Goal: Check status: Check status

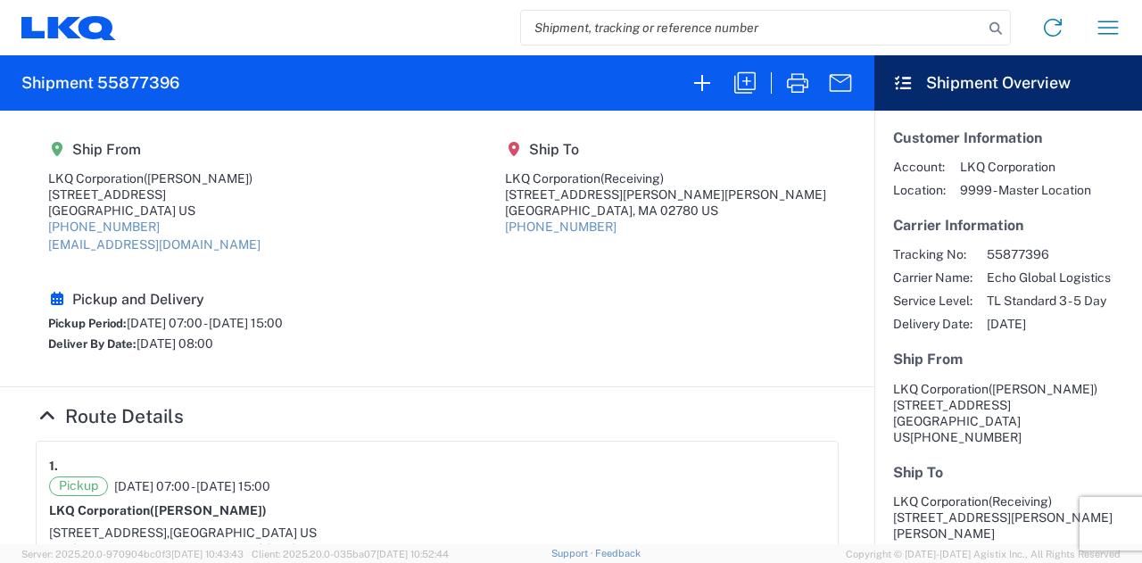
click at [534, 293] on section "Ship From LKQ Corporation ([PERSON_NAME]) [STREET_ADDRESS] [PHONE_NUMBER] [EMAI…" at bounding box center [437, 249] width 875 height 277
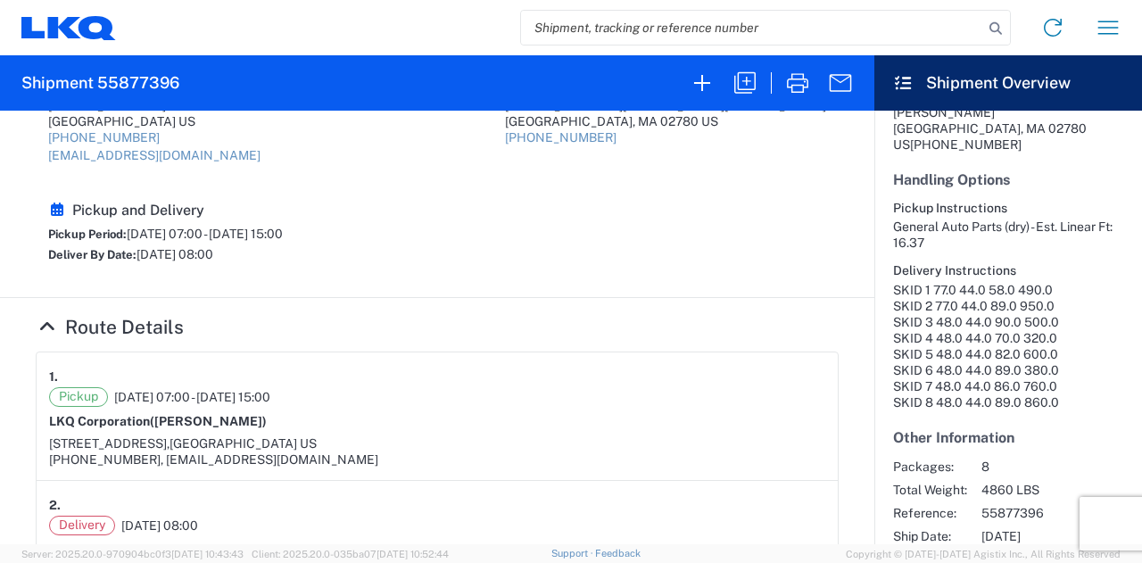
scroll to position [446, 0]
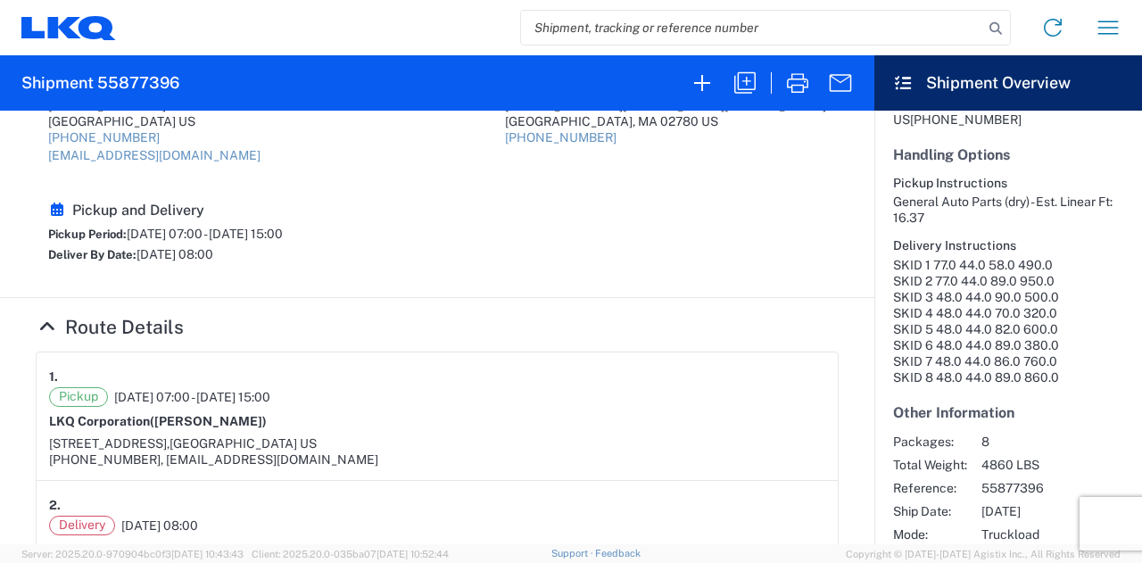
click at [668, 387] on div "Pickup [DATE] 07:00 - [DATE] 15:00" at bounding box center [437, 397] width 777 height 20
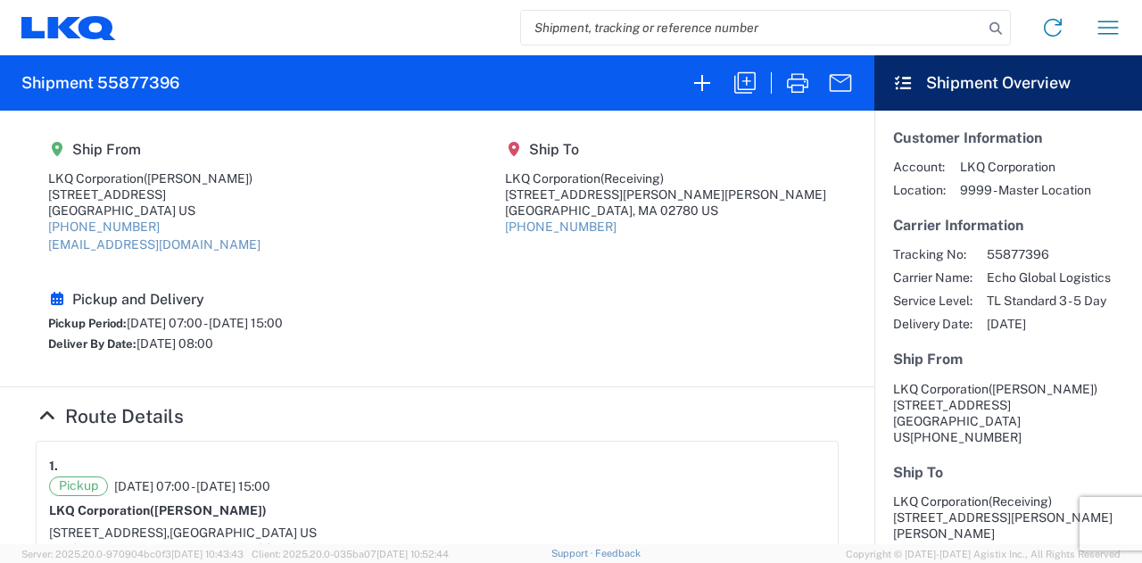
click at [665, 22] on input "search" at bounding box center [752, 28] width 462 height 34
paste input "56964040"
type input "56964040"
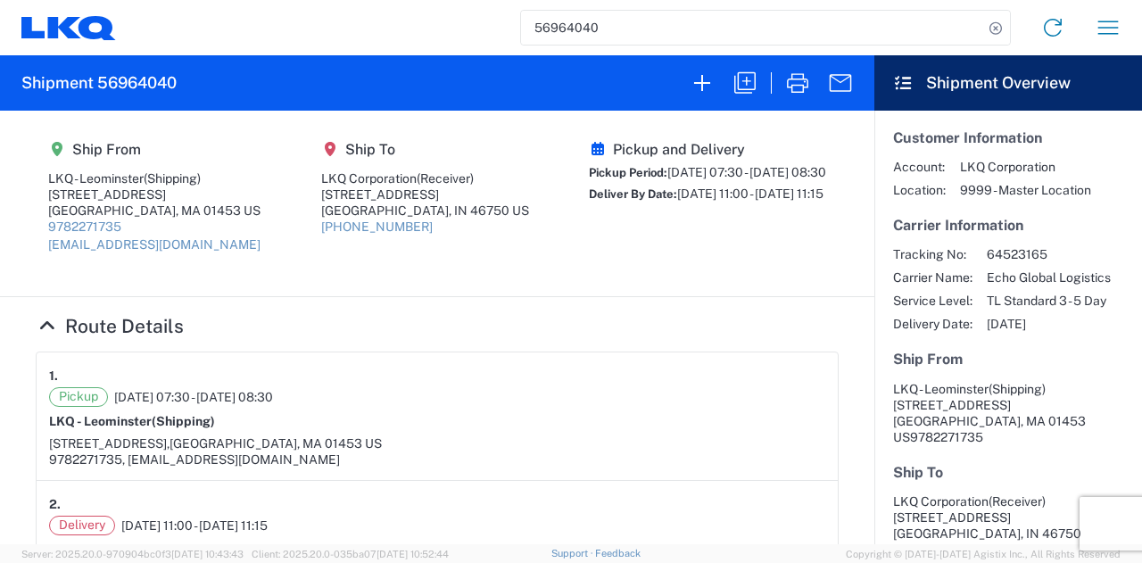
click at [398, 375] on div "1." at bounding box center [437, 376] width 777 height 22
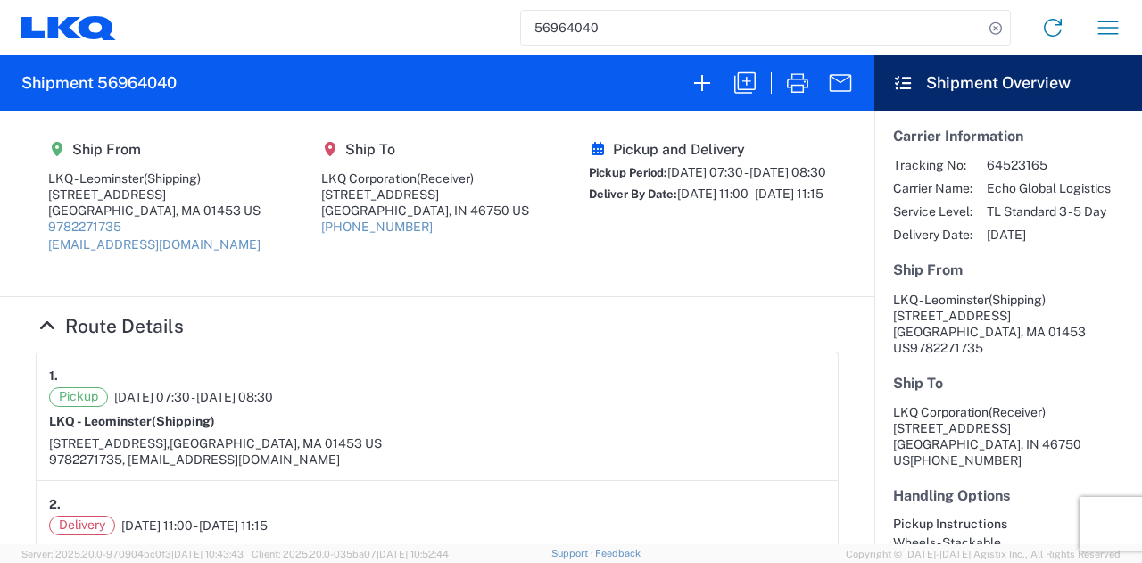
scroll to position [87, 0]
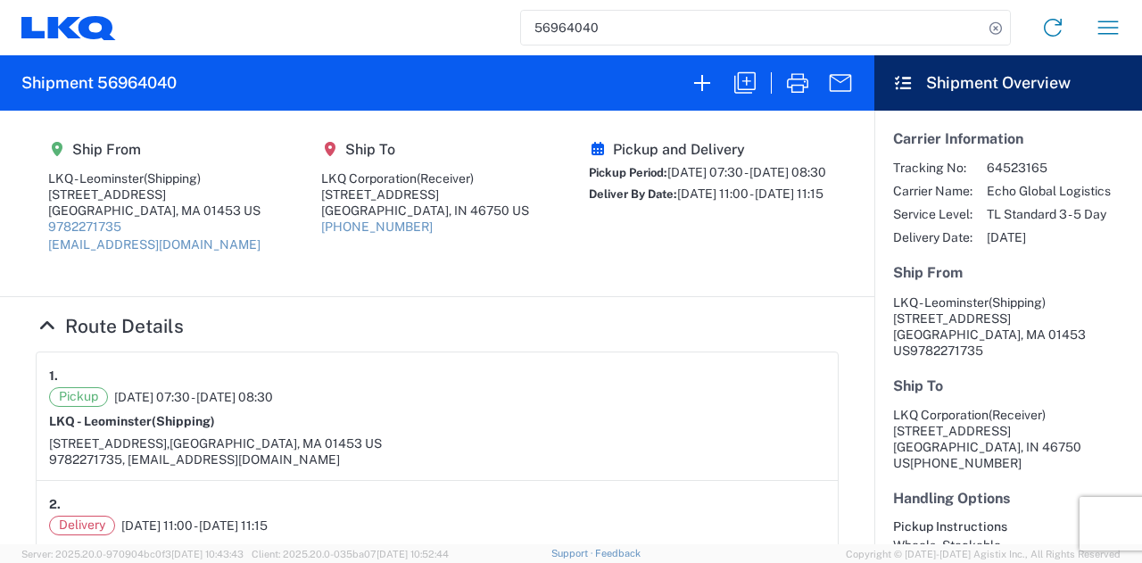
click at [589, 254] on div "Pickup and Delivery Pickup Period: 10/13/2025 07:30 - 10/13/2025 08:30 Deliver …" at bounding box center [707, 203] width 237 height 125
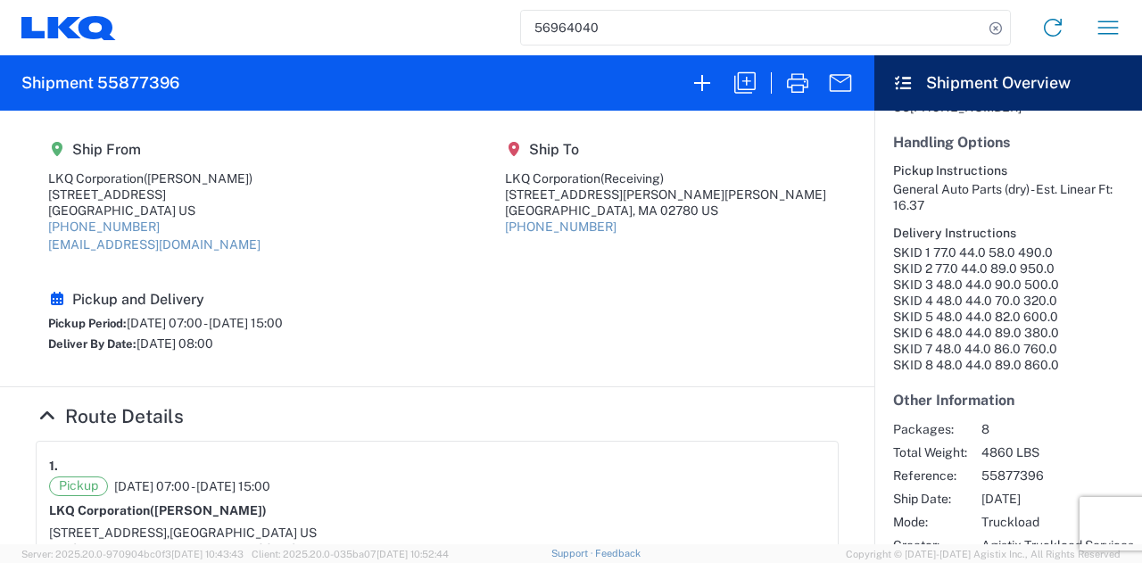
scroll to position [467, 0]
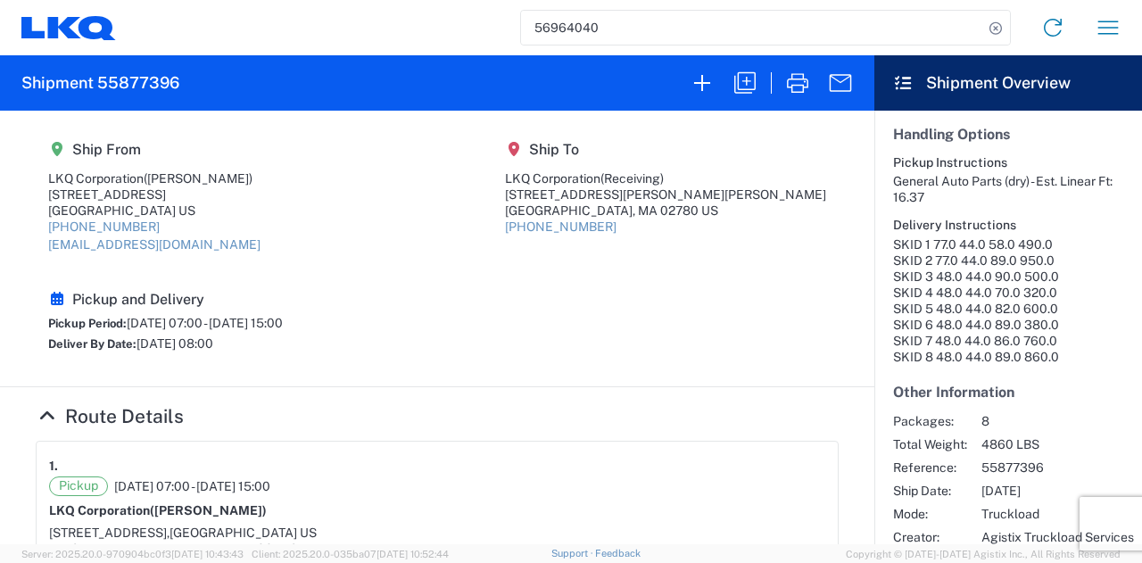
click at [417, 289] on section "Ship From LKQ Corporation ([PERSON_NAME]) [STREET_ADDRESS] [PHONE_NUMBER] [EMAI…" at bounding box center [437, 249] width 875 height 277
click at [605, 32] on input "56964040" at bounding box center [752, 28] width 462 height 34
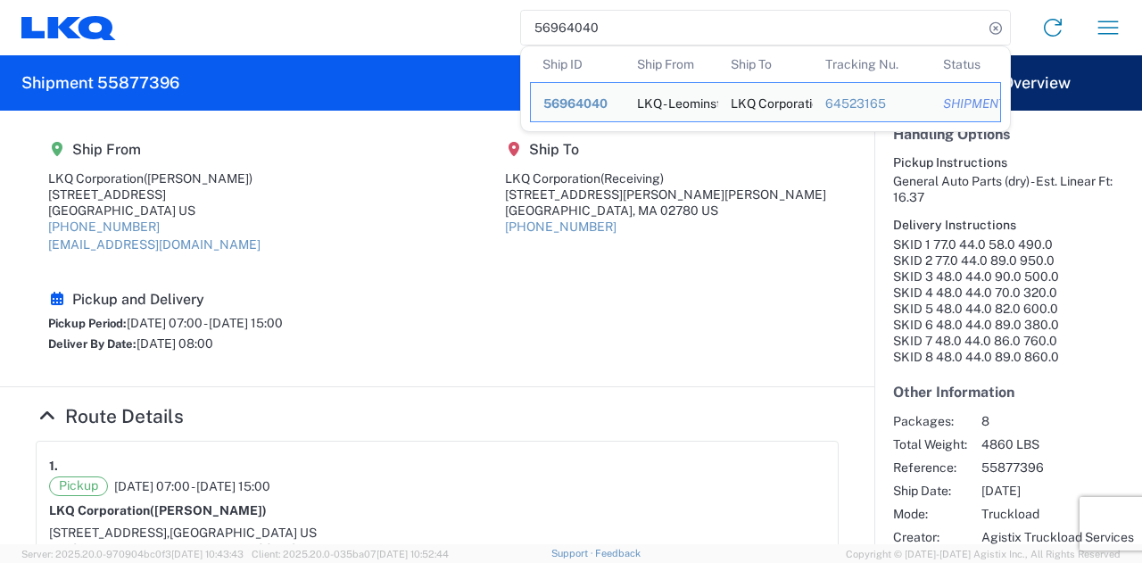
click at [603, 32] on input "56964040" at bounding box center [752, 28] width 462 height 34
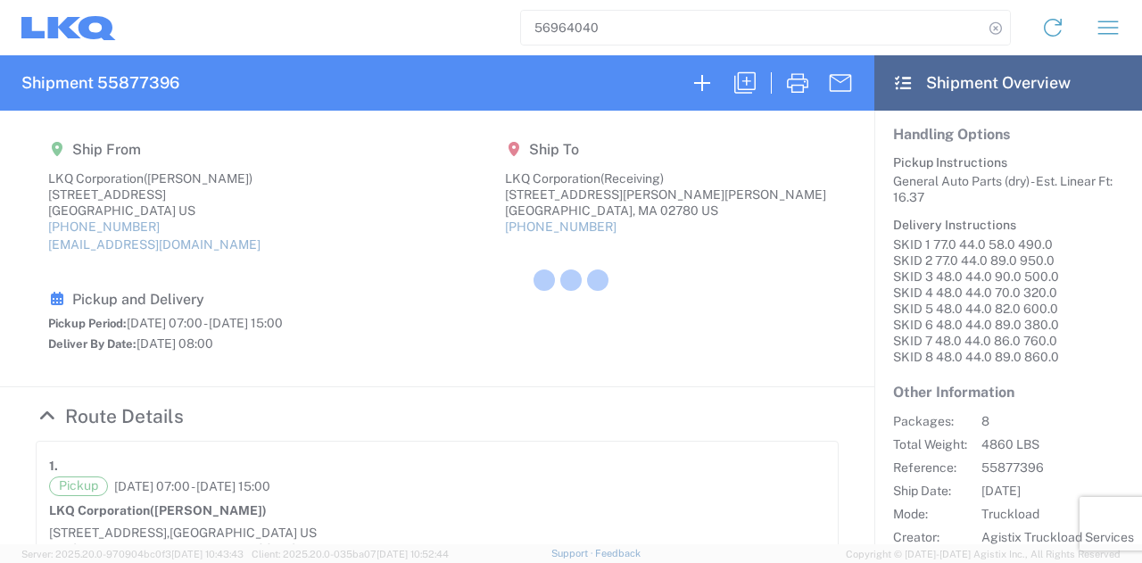
scroll to position [354, 0]
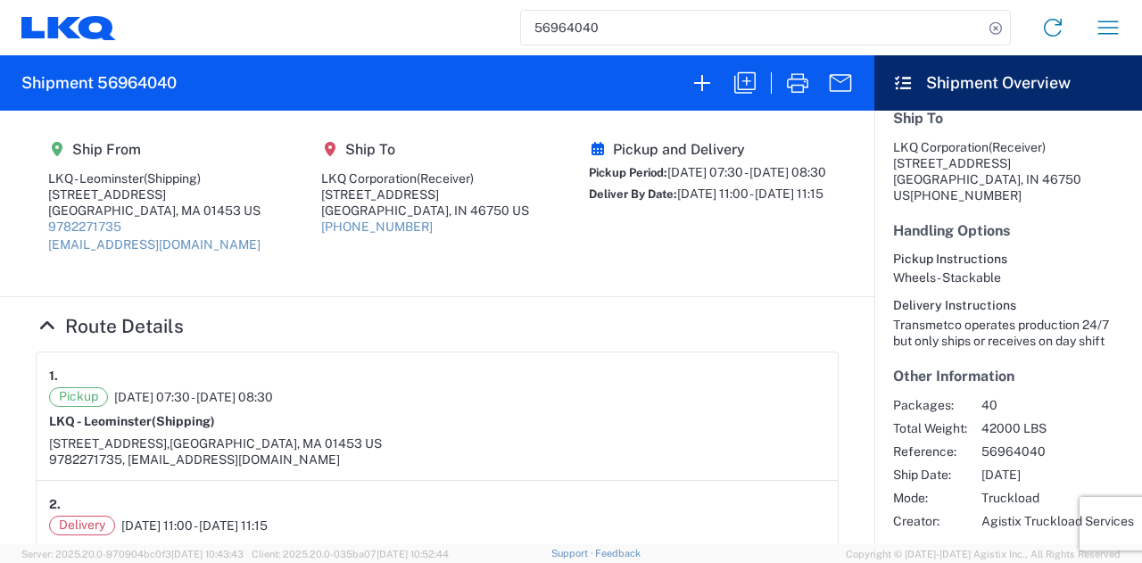
click at [697, 260] on div "Pickup and Delivery Pickup Period: 10/13/2025 07:30 - 10/13/2025 08:30 Deliver …" at bounding box center [707, 203] width 237 height 125
drag, startPoint x: 714, startPoint y: 331, endPoint x: 777, endPoint y: 540, distance: 218.0
click at [714, 331] on h4 "Route Details" at bounding box center [437, 326] width 803 height 22
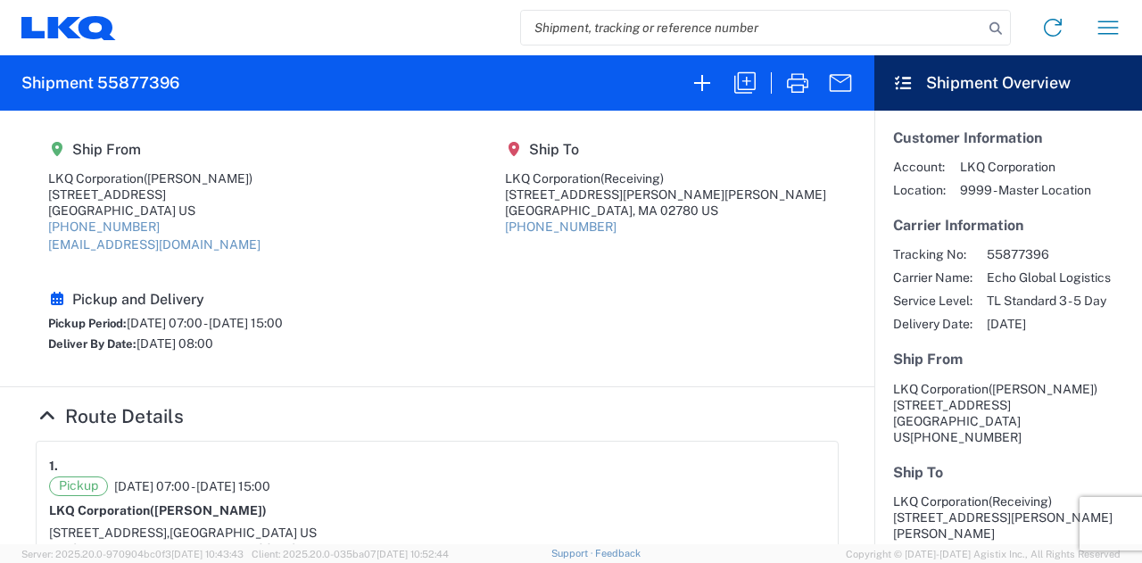
click at [591, 12] on input "search" at bounding box center [752, 28] width 462 height 34
paste input "57022985"
type input "57022985"
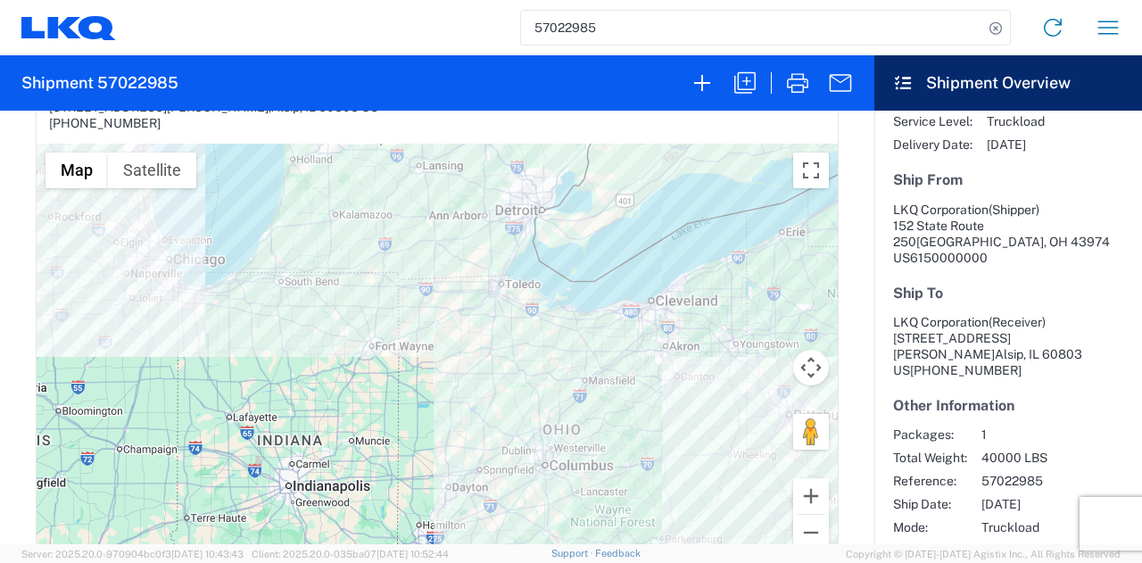
scroll to position [536, 0]
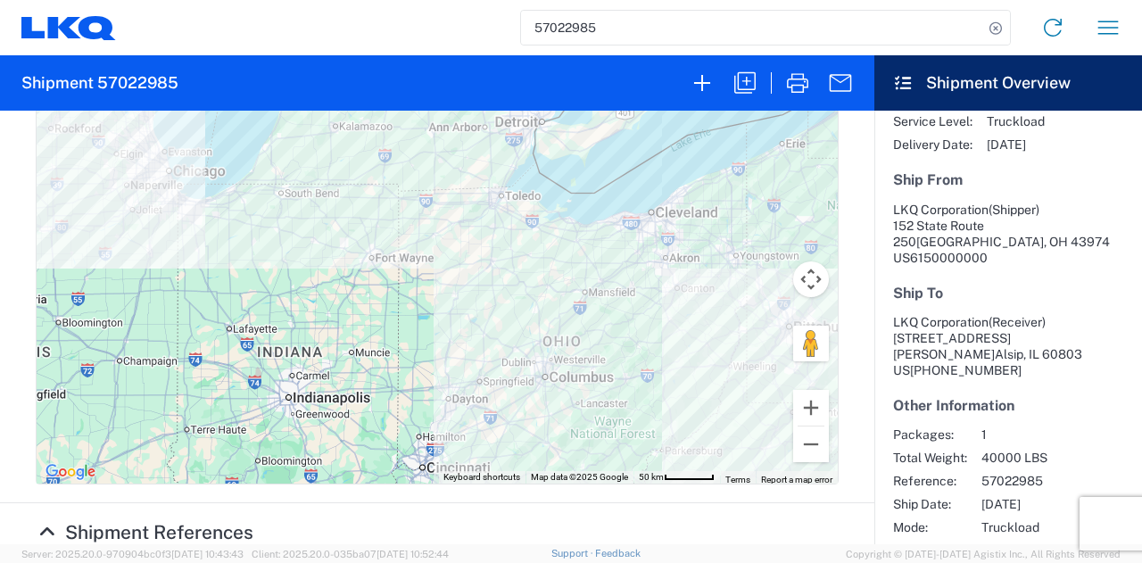
click at [385, 192] on div at bounding box center [437, 269] width 801 height 428
click at [386, 190] on div at bounding box center [437, 269] width 801 height 428
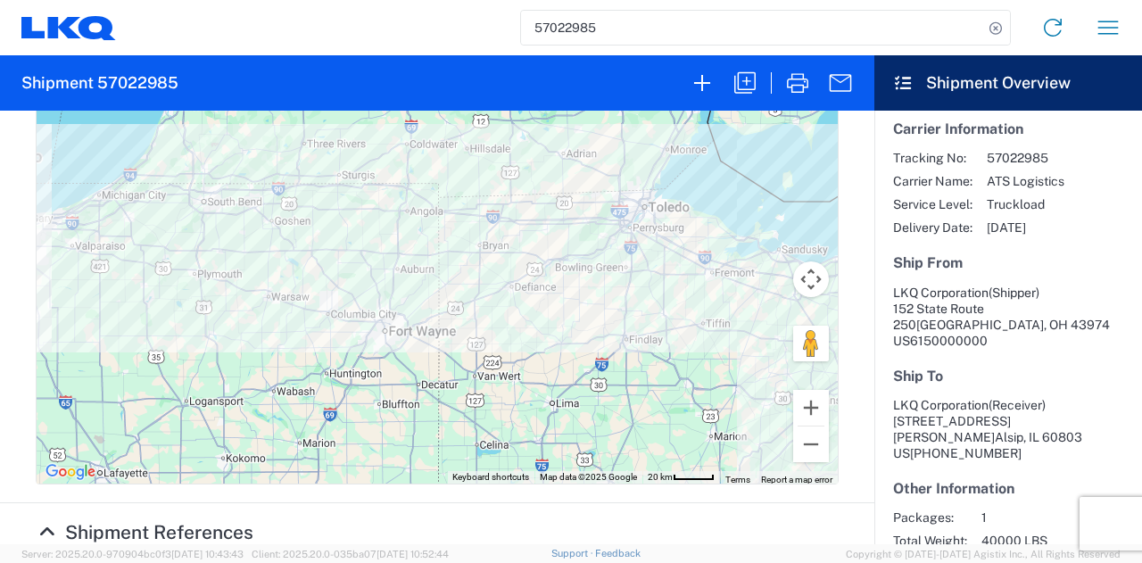
scroll to position [179, 0]
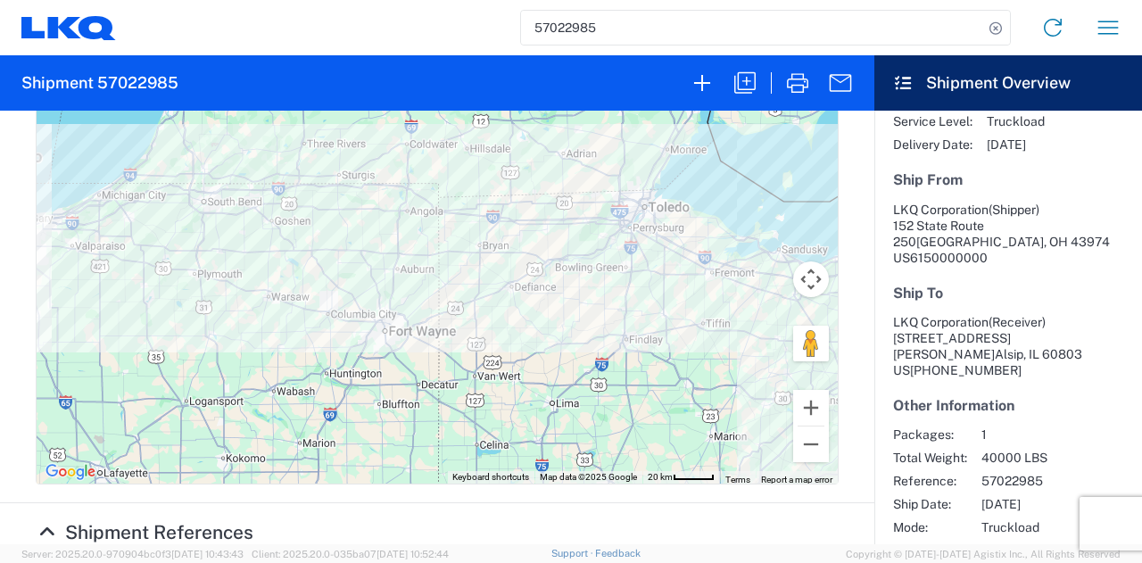
click at [937, 229] on span "152 State Route 250" at bounding box center [938, 234] width 91 height 30
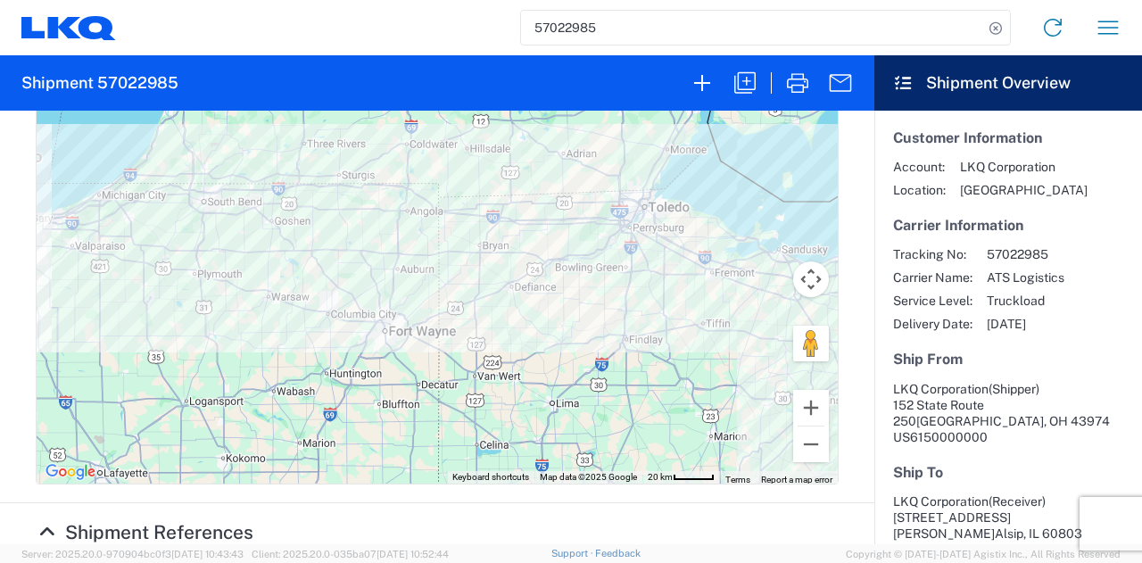
click at [841, 187] on agx-collapsable-section "Route Details 1. Pickup 10/06/2025 11:00 - 10/06/2025 14:00 LKQ Corporation (Sh…" at bounding box center [437, 124] width 875 height 759
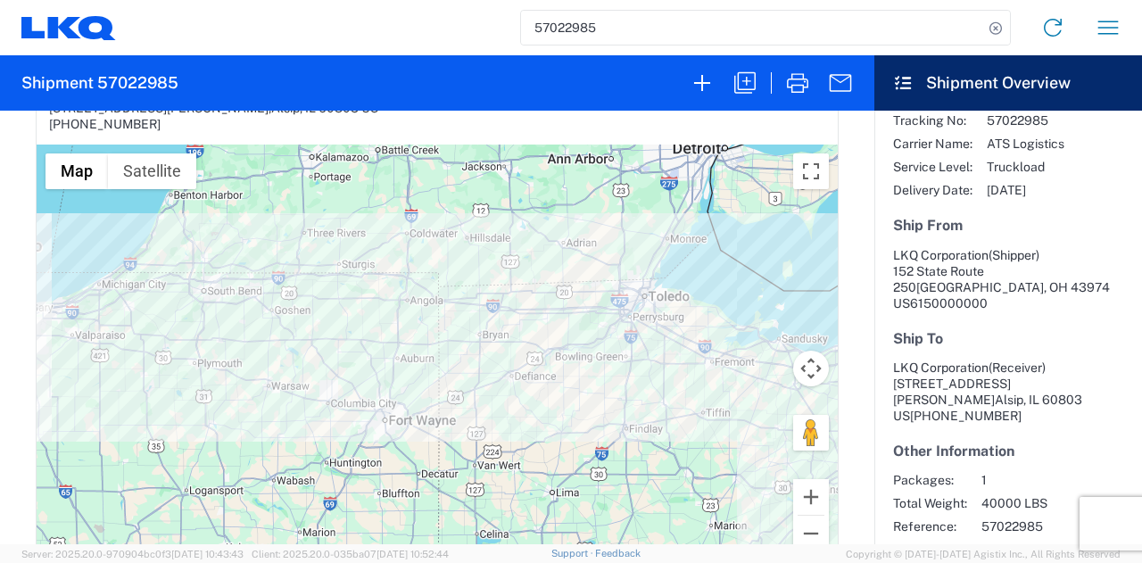
scroll to position [179, 0]
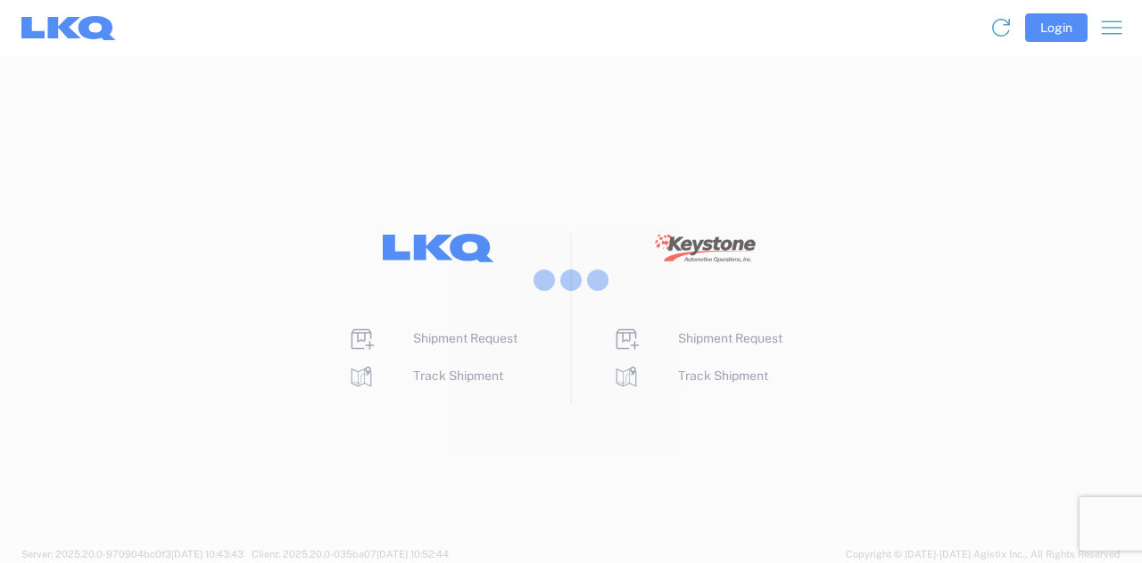
click at [446, 378] on div at bounding box center [571, 281] width 1142 height 563
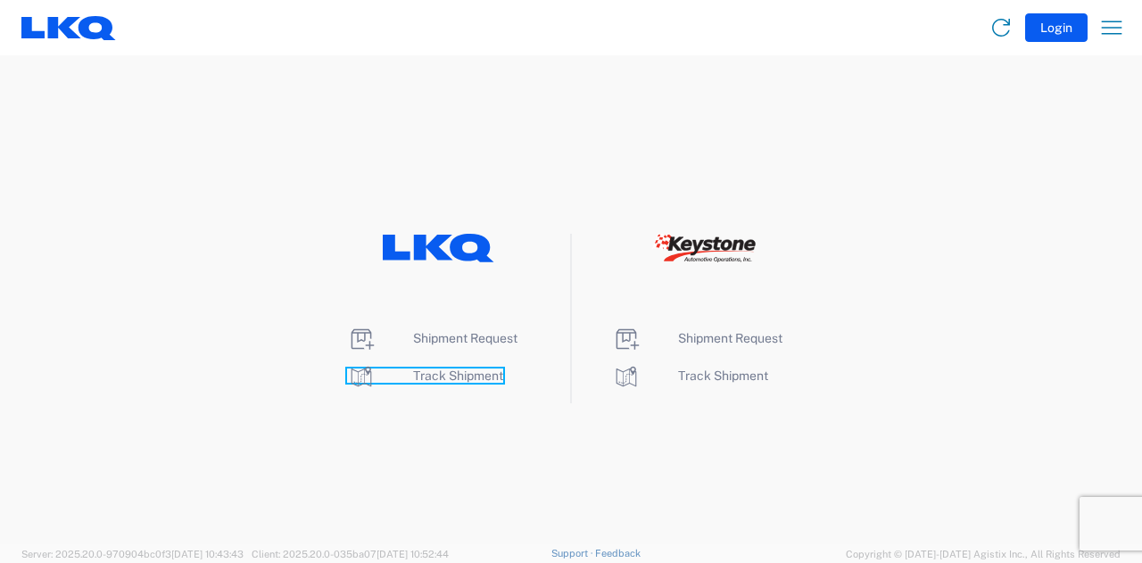
click at [446, 378] on span "Track Shipment" at bounding box center [458, 376] width 90 height 14
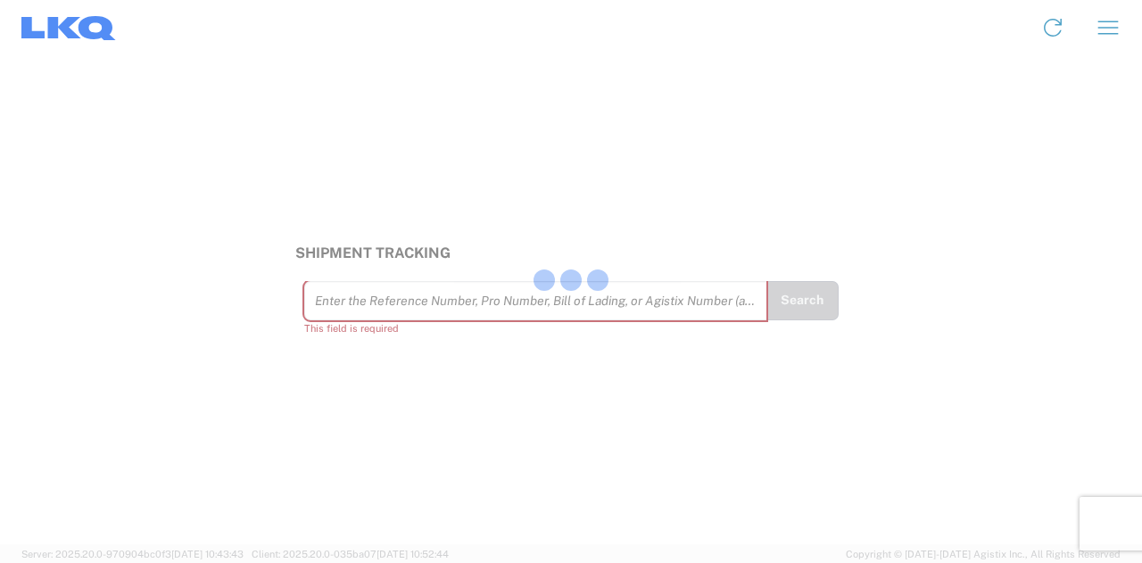
click at [551, 328] on div at bounding box center [571, 281] width 1142 height 563
click at [548, 310] on div at bounding box center [571, 281] width 1142 height 563
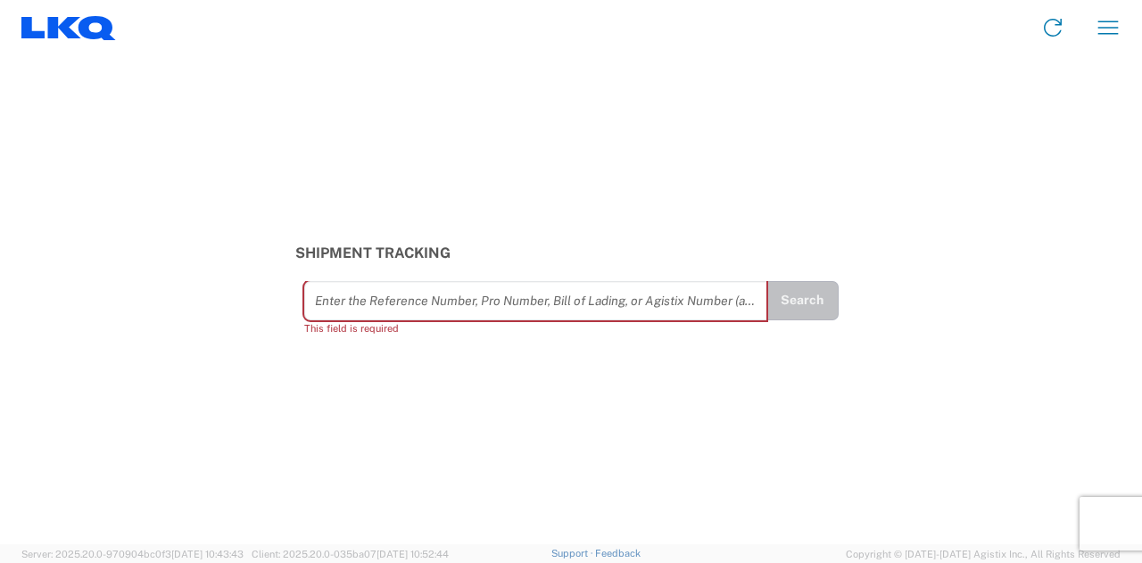
click at [536, 301] on input "text" at bounding box center [536, 300] width 442 height 31
paste input "57022985"
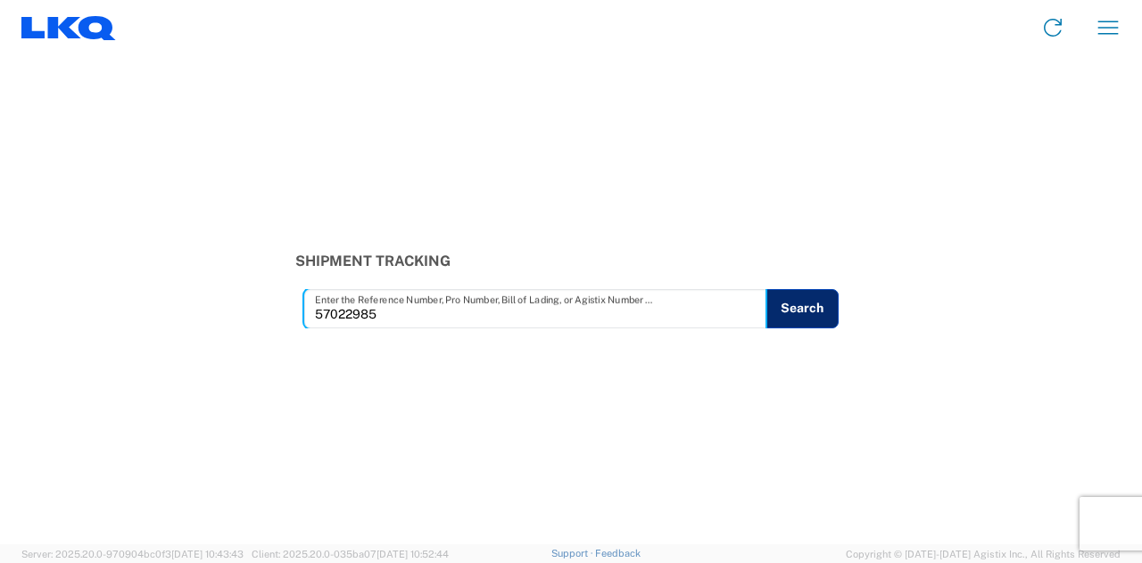
type input "57022985"
click at [805, 308] on button "Search" at bounding box center [802, 308] width 73 height 39
